Goal: Information Seeking & Learning: Learn about a topic

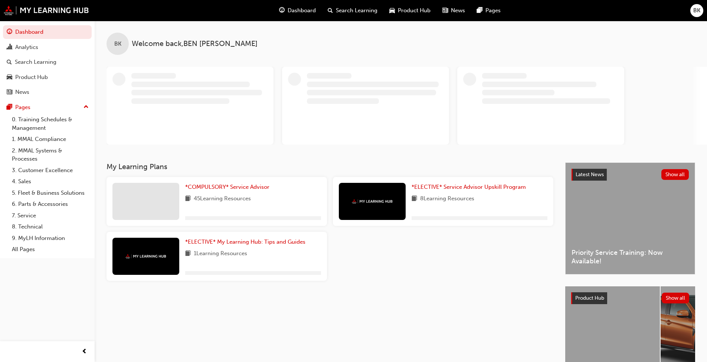
click at [371, 12] on span "Product Hub" at bounding box center [414, 10] width 33 height 9
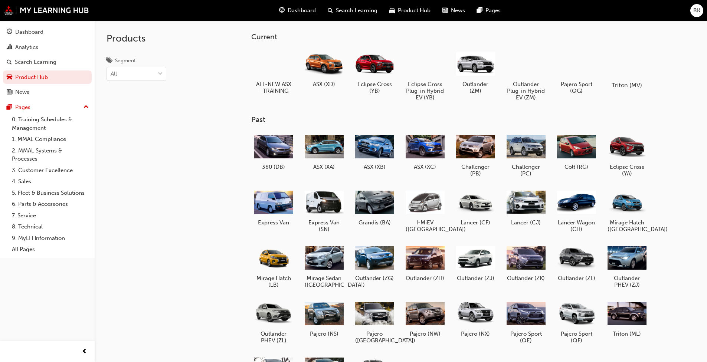
click at [371, 71] on div at bounding box center [626, 64] width 41 height 30
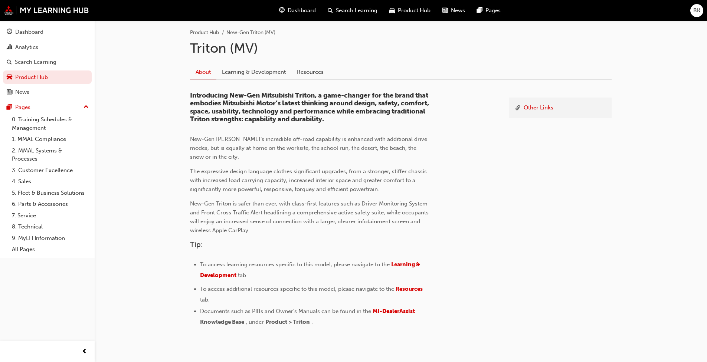
scroll to position [140, 0]
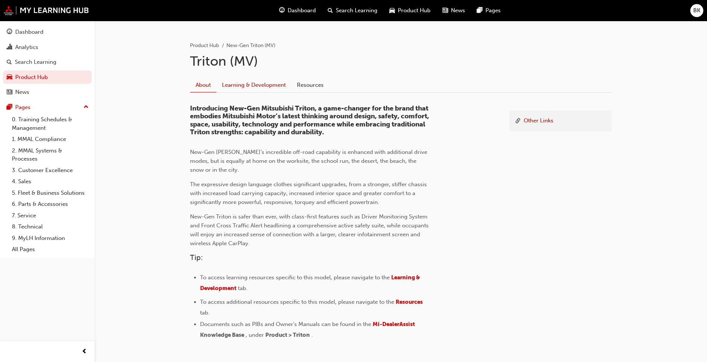
click at [251, 80] on link "Learning & Development" at bounding box center [253, 85] width 75 height 14
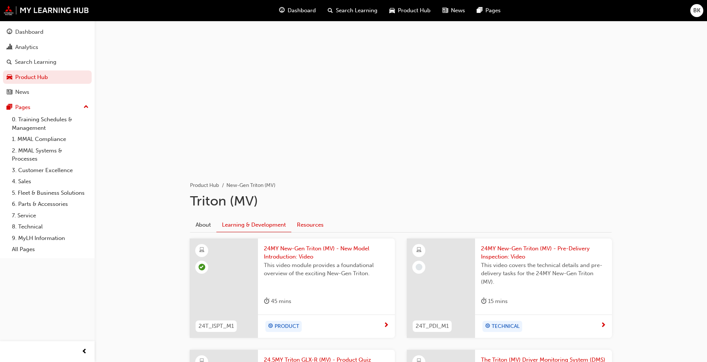
click at [301, 227] on link "Resources" at bounding box center [310, 225] width 38 height 14
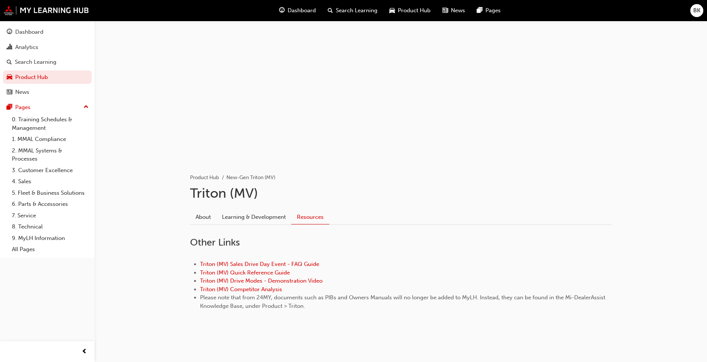
scroll to position [10, 0]
click at [198, 214] on link "About" at bounding box center [203, 215] width 26 height 14
